Goal: Check status: Check status

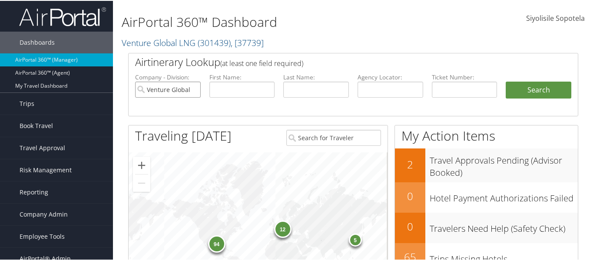
click at [193, 86] on input "Venture Global LNG" at bounding box center [168, 89] width 66 height 16
click at [300, 86] on input "text" at bounding box center [316, 89] width 66 height 16
type input "seow"
click at [224, 86] on input "text" at bounding box center [242, 89] width 66 height 16
type input "kian"
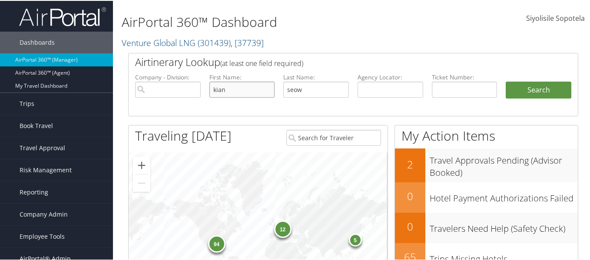
click at [506, 81] on button "Search" at bounding box center [539, 89] width 66 height 17
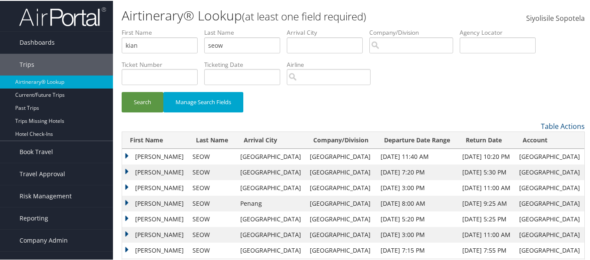
click at [127, 171] on td "KIAN WEE ANDREW" at bounding box center [155, 172] width 66 height 16
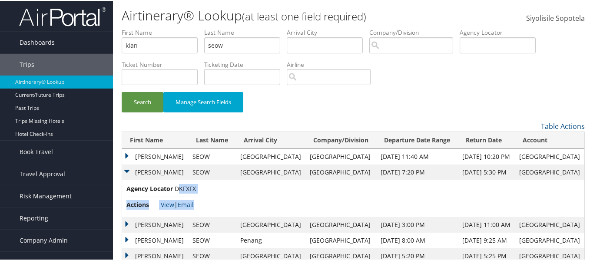
drag, startPoint x: 202, startPoint y: 184, endPoint x: 212, endPoint y: 185, distance: 10.0
click at [182, 186] on td "Agency Locator DKFXFX Actions View | Email" at bounding box center [353, 197] width 462 height 37
drag, startPoint x: 212, startPoint y: 185, endPoint x: 206, endPoint y: 185, distance: 5.6
click at [209, 185] on td "Agency Locator DKFXFX Actions View | Email" at bounding box center [353, 197] width 462 height 37
drag, startPoint x: 197, startPoint y: 189, endPoint x: 177, endPoint y: 189, distance: 19.5
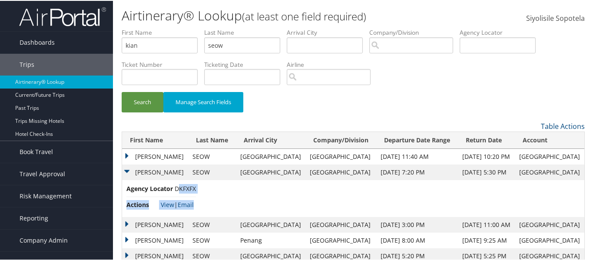
click at [177, 189] on td "Agency Locator DKFXFX Actions View | Email" at bounding box center [353, 197] width 462 height 37
drag, startPoint x: 171, startPoint y: 190, endPoint x: 188, endPoint y: 189, distance: 16.9
click at [177, 190] on li "Agency Locator DKFXFX" at bounding box center [161, 189] width 70 height 13
click at [199, 187] on td "Agency Locator DKFXFX Actions View | Email" at bounding box center [353, 197] width 462 height 37
drag, startPoint x: 202, startPoint y: 187, endPoint x: 181, endPoint y: 188, distance: 21.3
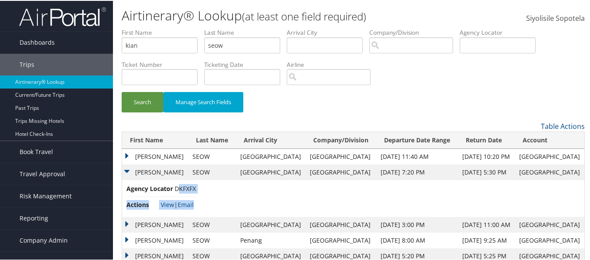
click at [181, 188] on td "Agency Locator DKFXFX Actions View | Email" at bounding box center [353, 197] width 462 height 37
click at [173, 189] on li "Agency Locator DKFXFX" at bounding box center [161, 189] width 70 height 13
drag, startPoint x: 175, startPoint y: 188, endPoint x: 197, endPoint y: 188, distance: 22.6
click at [197, 188] on td "Agency Locator DKFXFX Actions View | Email" at bounding box center [353, 197] width 462 height 37
click at [195, 186] on span "DKFXFX" at bounding box center [185, 188] width 21 height 8
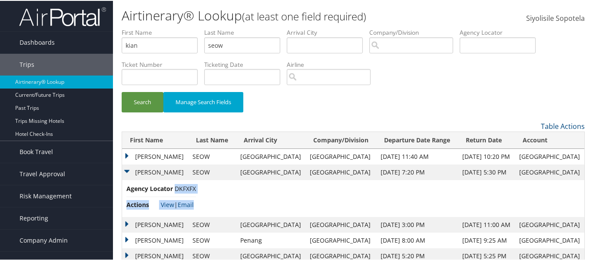
click at [194, 186] on span "DKFXFX" at bounding box center [185, 188] width 21 height 8
click at [203, 188] on td "Agency Locator DKFXFX Actions View | Email" at bounding box center [353, 197] width 462 height 37
click at [192, 188] on span "DKFXFX" at bounding box center [185, 188] width 21 height 8
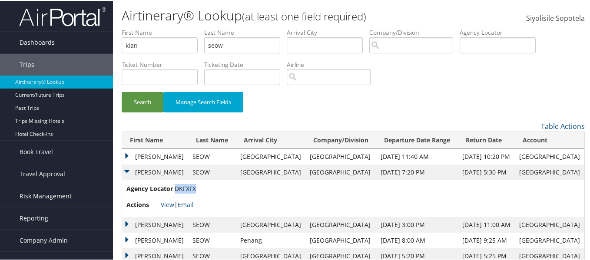
click at [192, 188] on span "DKFXFX" at bounding box center [185, 188] width 21 height 8
copy span "DKFXFX"
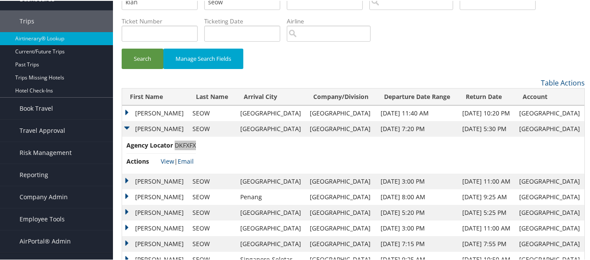
scroll to position [87, 0]
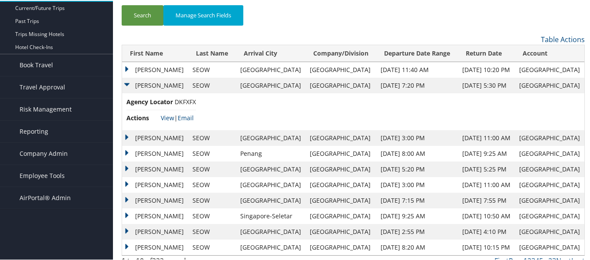
click at [126, 198] on td "[PERSON_NAME]" at bounding box center [155, 200] width 66 height 16
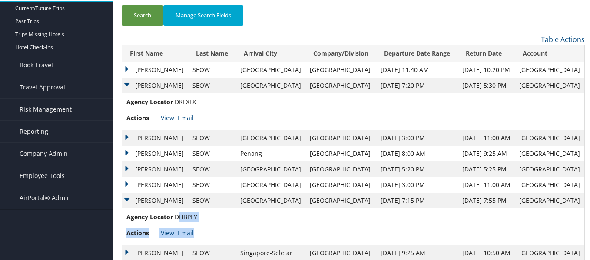
drag, startPoint x: 198, startPoint y: 216, endPoint x: 191, endPoint y: 218, distance: 6.7
click at [185, 217] on td "Agency Locator DHBPFY Actions View | Email" at bounding box center [353, 226] width 462 height 37
click at [185, 217] on span "DHBPFY" at bounding box center [186, 216] width 23 height 8
click at [126, 198] on td "[PERSON_NAME]" at bounding box center [155, 200] width 66 height 16
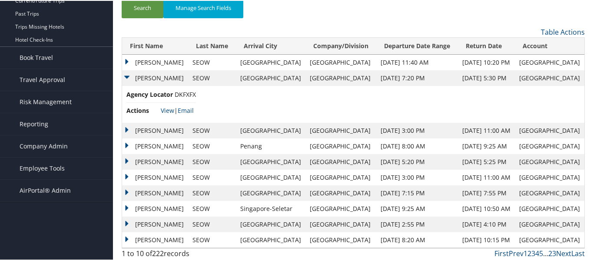
scroll to position [96, 0]
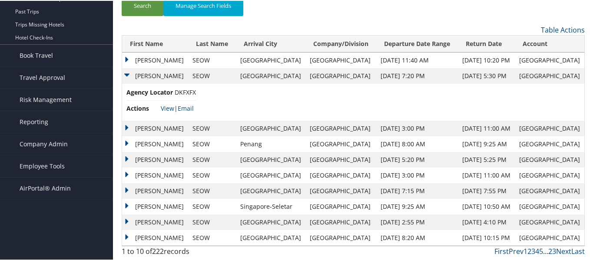
click at [127, 73] on td "[PERSON_NAME]" at bounding box center [155, 75] width 66 height 16
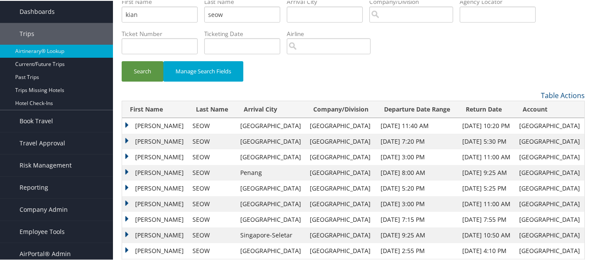
scroll to position [60, 0]
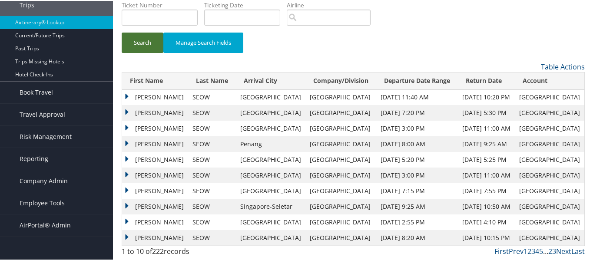
click at [128, 36] on button "Search" at bounding box center [143, 42] width 42 height 20
